Goal: Task Accomplishment & Management: Manage account settings

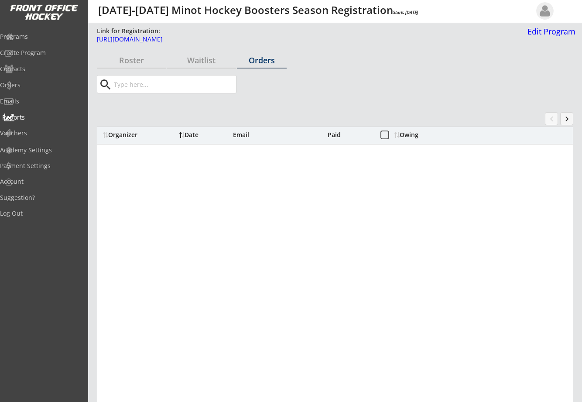
click at [36, 115] on div "Reports" at bounding box center [41, 117] width 79 height 6
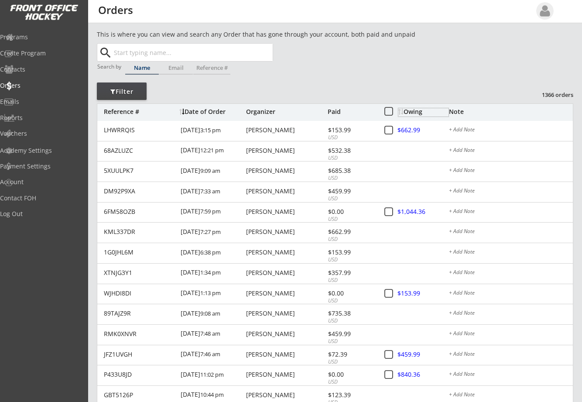
click at [415, 109] on div "Owing" at bounding box center [423, 112] width 50 height 6
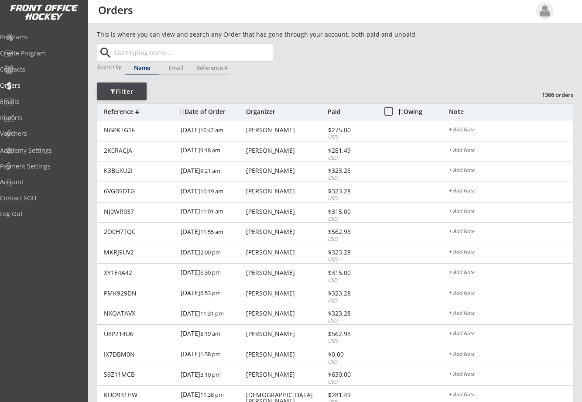
click at [206, 112] on div "Date of Order" at bounding box center [211, 112] width 65 height 6
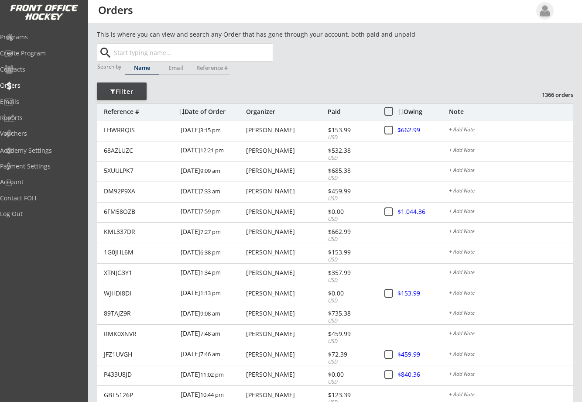
click at [268, 112] on div "Organizer" at bounding box center [285, 112] width 79 height 6
click at [416, 109] on div "Owing" at bounding box center [423, 112] width 50 height 6
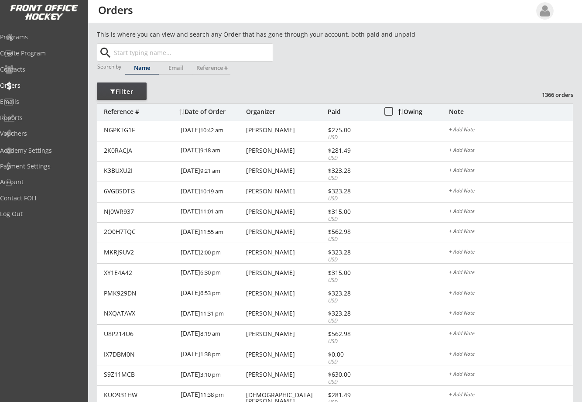
click at [133, 55] on input "text" at bounding box center [192, 52] width 161 height 17
type input "fis"
type input "fisk Erickson"
type input "fis"
type input "fisk Erickson"
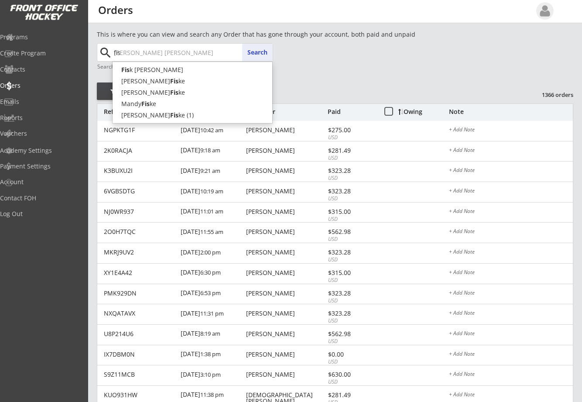
type input "fisk"
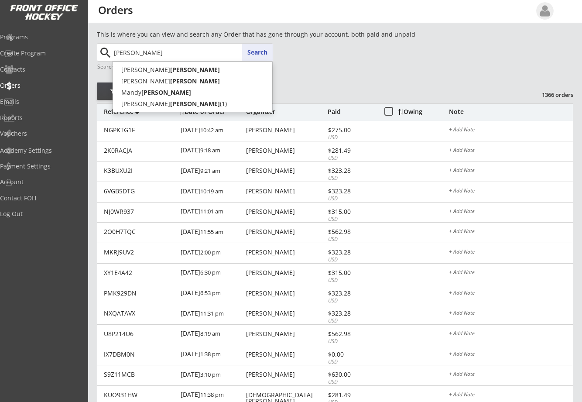
type input "fiske"
click at [261, 53] on button "Search" at bounding box center [257, 52] width 31 height 17
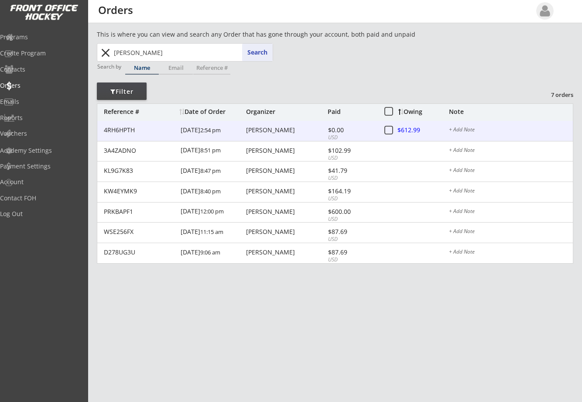
click at [249, 128] on div "Mandy Fiske" at bounding box center [285, 130] width 79 height 6
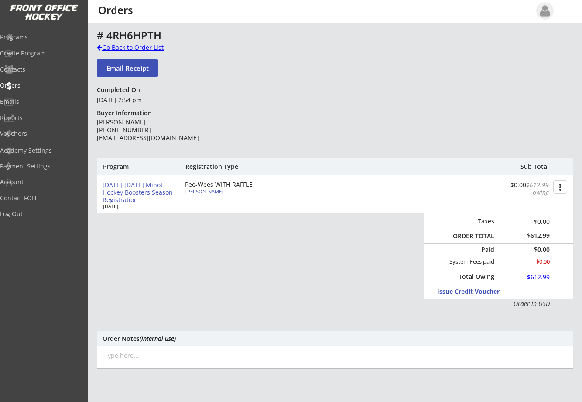
click at [97, 47] on div at bounding box center [99, 47] width 5 height 6
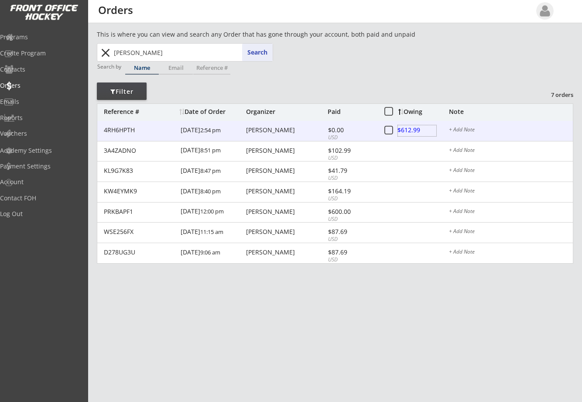
click at [412, 130] on div at bounding box center [417, 130] width 38 height 11
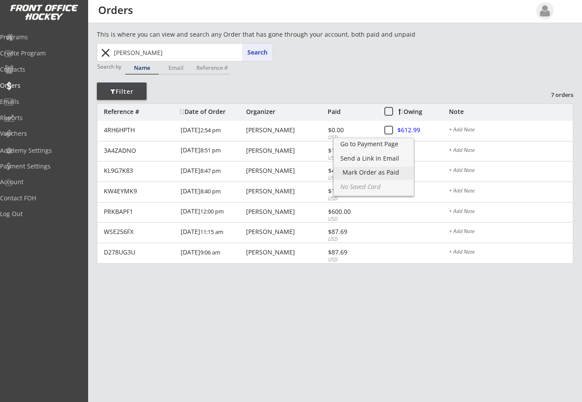
click at [390, 172] on div "Mark Order as Paid" at bounding box center [373, 172] width 62 height 6
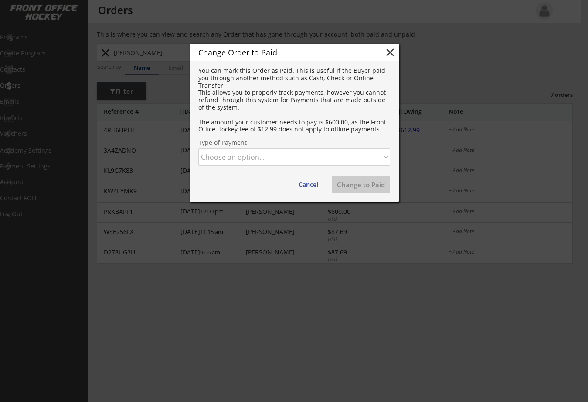
click at [286, 154] on select "Choose an option... Cash Check Credit Card Online Transfer Paypal Venmo Other" at bounding box center [294, 156] width 192 height 17
click at [198, 148] on select "Choose an option... Cash Check Credit Card Online Transfer Paypal Venmo Other" at bounding box center [294, 156] width 192 height 17
click at [364, 183] on button "Change to Paid" at bounding box center [361, 184] width 58 height 17
select select ""PLACEHOLDER_1427118222253""
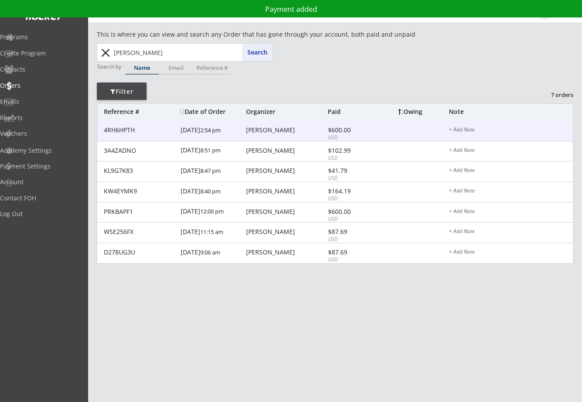
click at [252, 129] on div "Mandy Fiske" at bounding box center [285, 130] width 79 height 6
